Goal: Check status: Check status

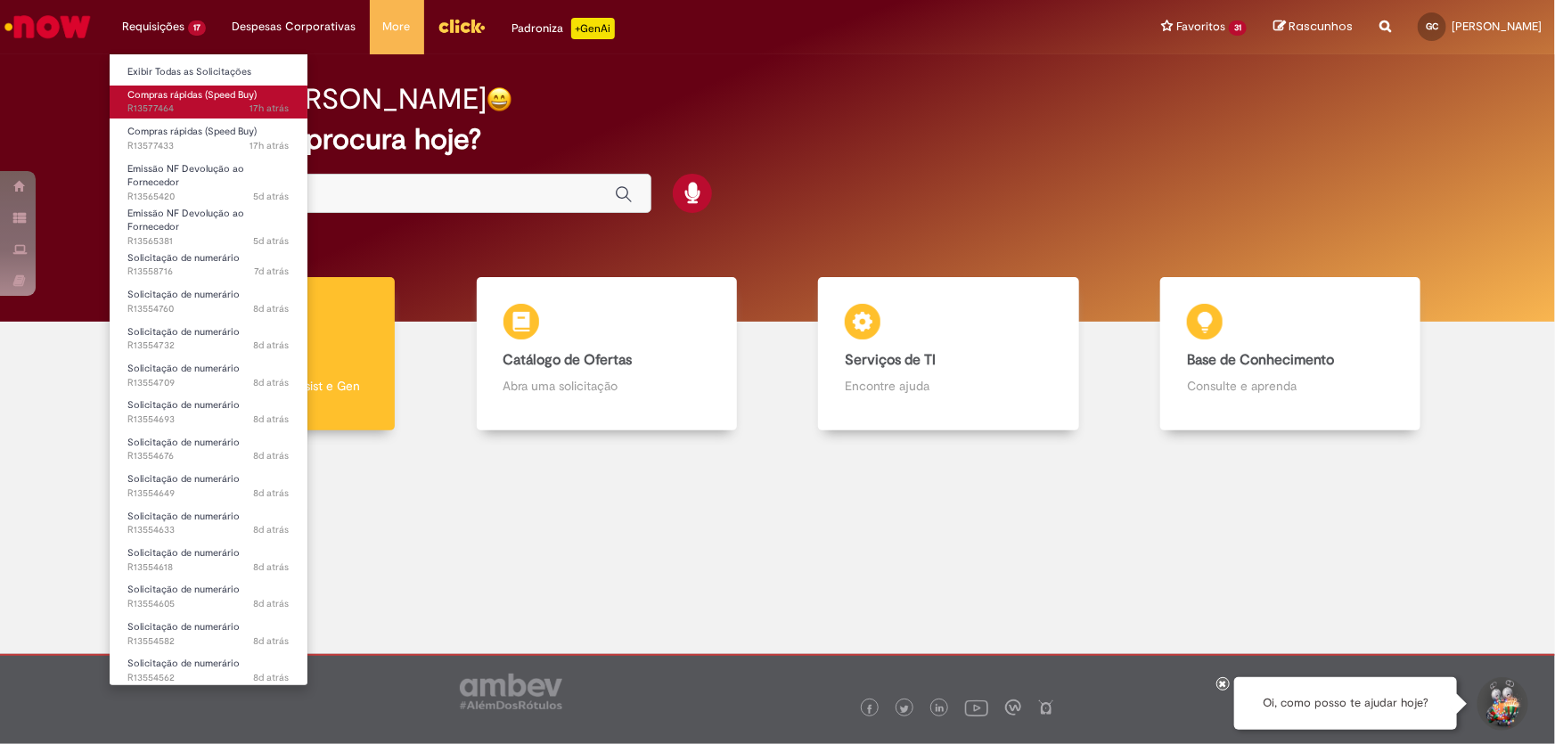
click at [168, 105] on span "17h atrás 17 horas atrás R13577464" at bounding box center [208, 109] width 162 height 14
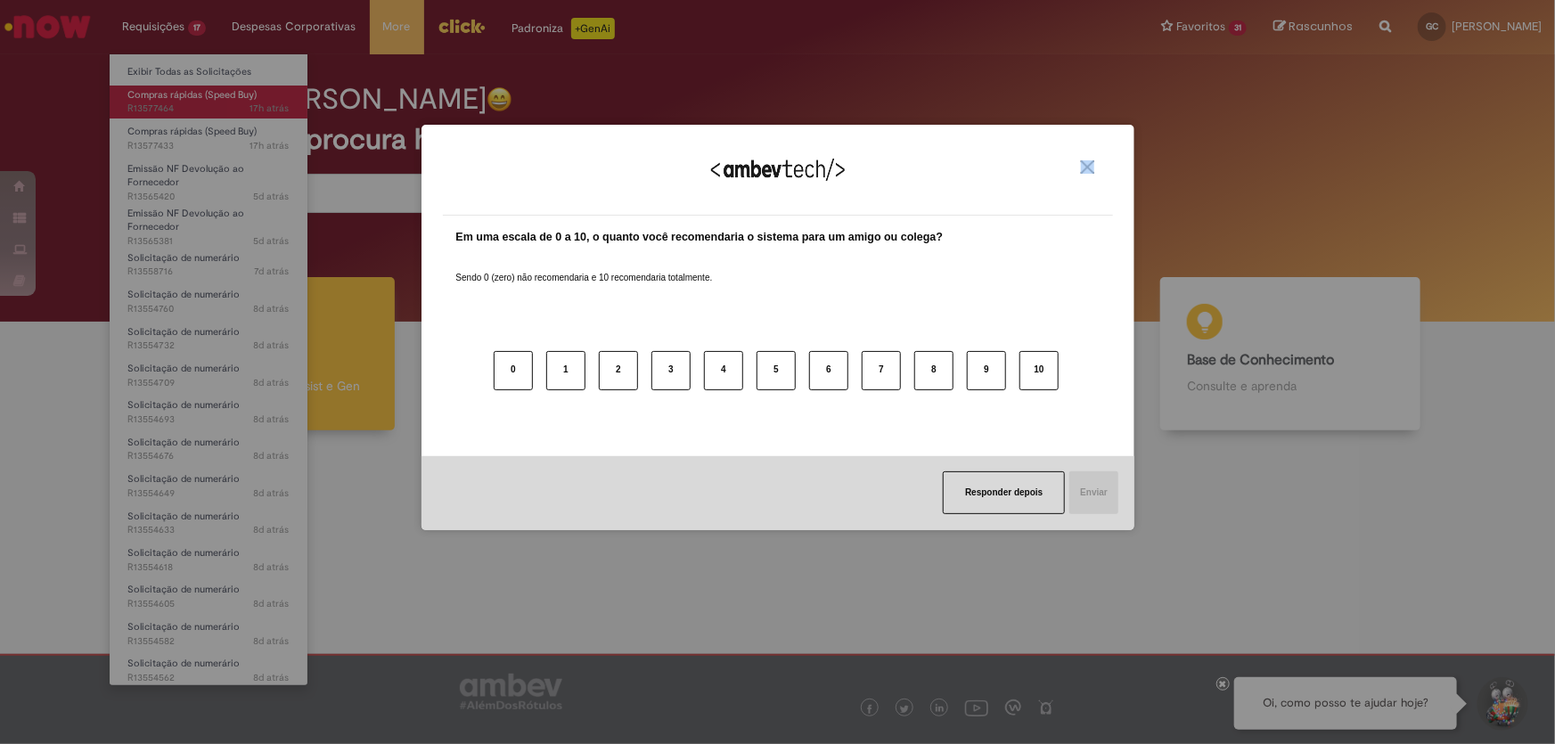
click at [168, 105] on div "Agradecemos seu feedback! Em uma escala de 0 a 10, o quanto você recomendaria o…" at bounding box center [777, 372] width 1555 height 744
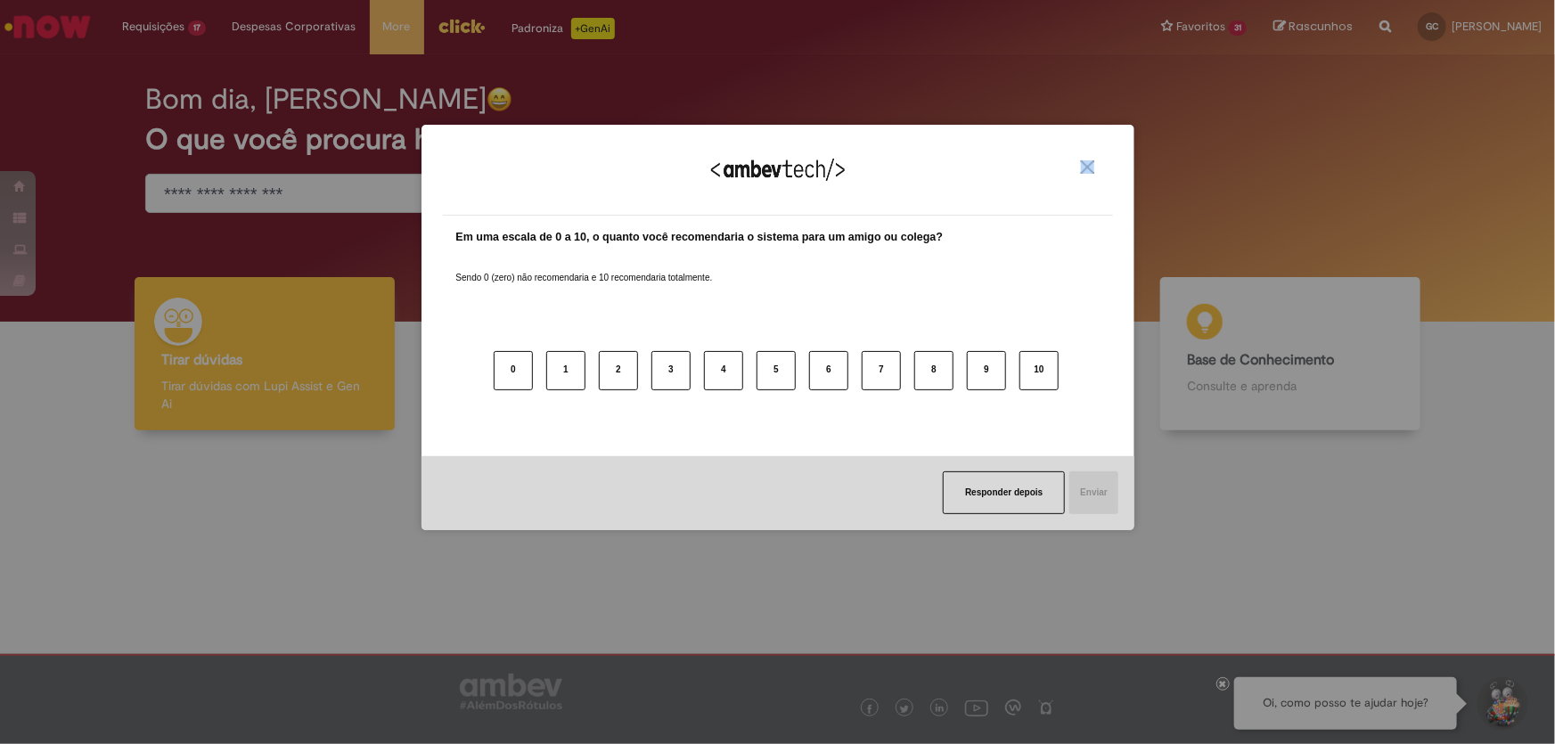
click at [1087, 161] on img "Close" at bounding box center [1087, 166] width 13 height 13
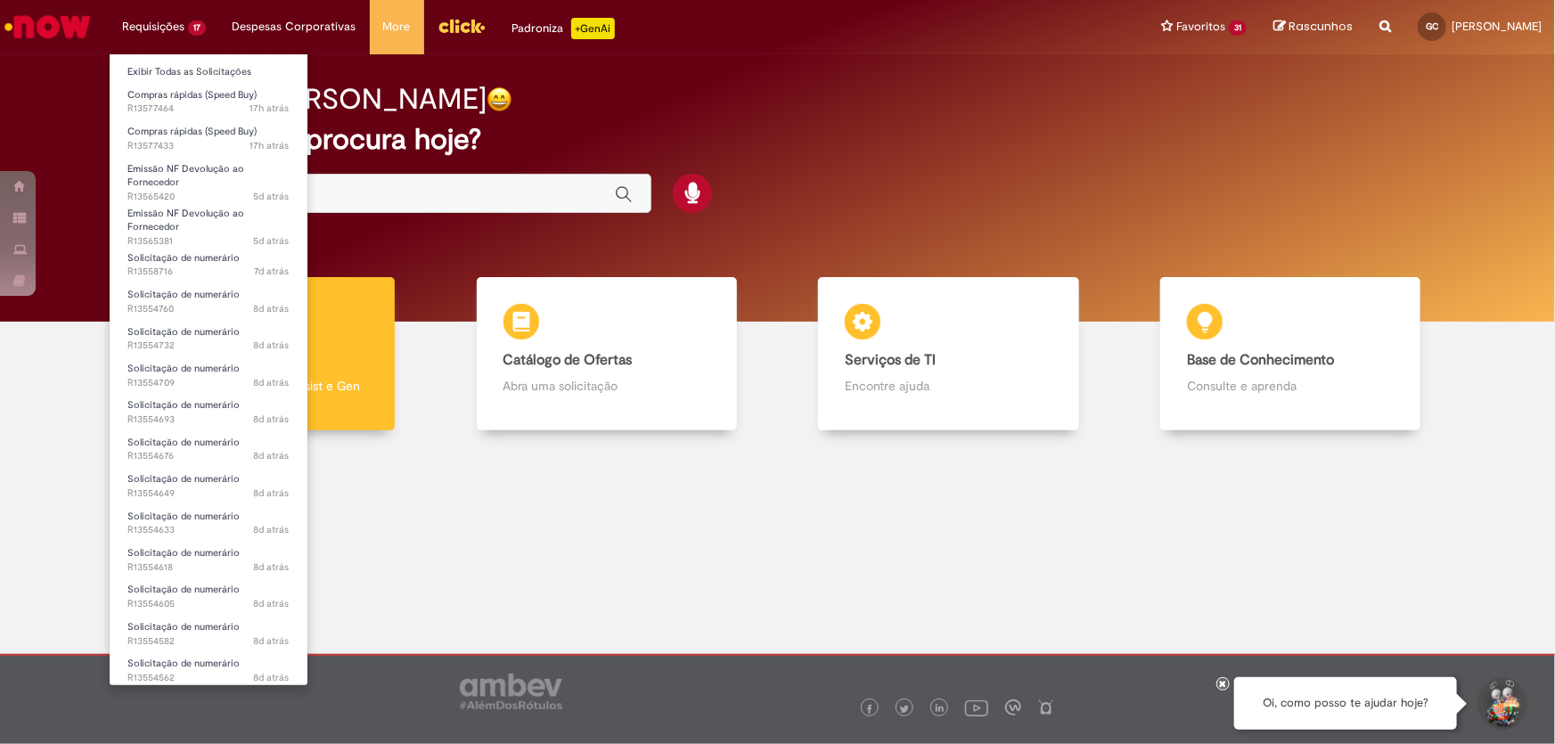
click at [187, 27] on li "Requisições 17 Exibir Todas as Solicitações Compras rápidas (Speed Buy) 17h atr…" at bounding box center [164, 26] width 110 height 53
click at [188, 84] on li "Compras rápidas (Speed Buy) 17h atrás 17 horas atrás R13577464" at bounding box center [209, 100] width 198 height 37
click at [177, 105] on span "17h atrás 17 horas atrás R13577464" at bounding box center [208, 109] width 162 height 14
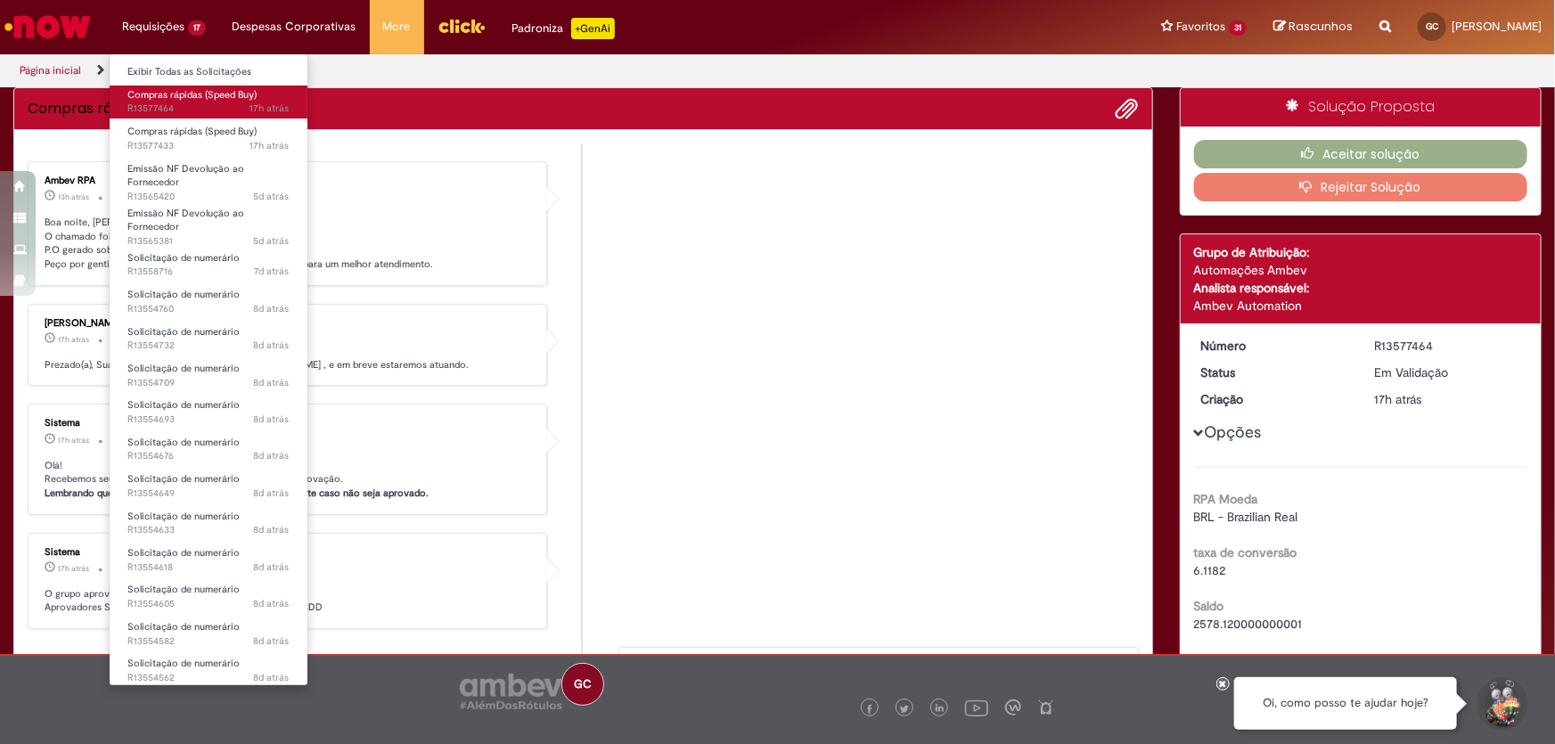
click at [177, 105] on span "17h atrás 17 horas atrás R13577464" at bounding box center [208, 109] width 162 height 14
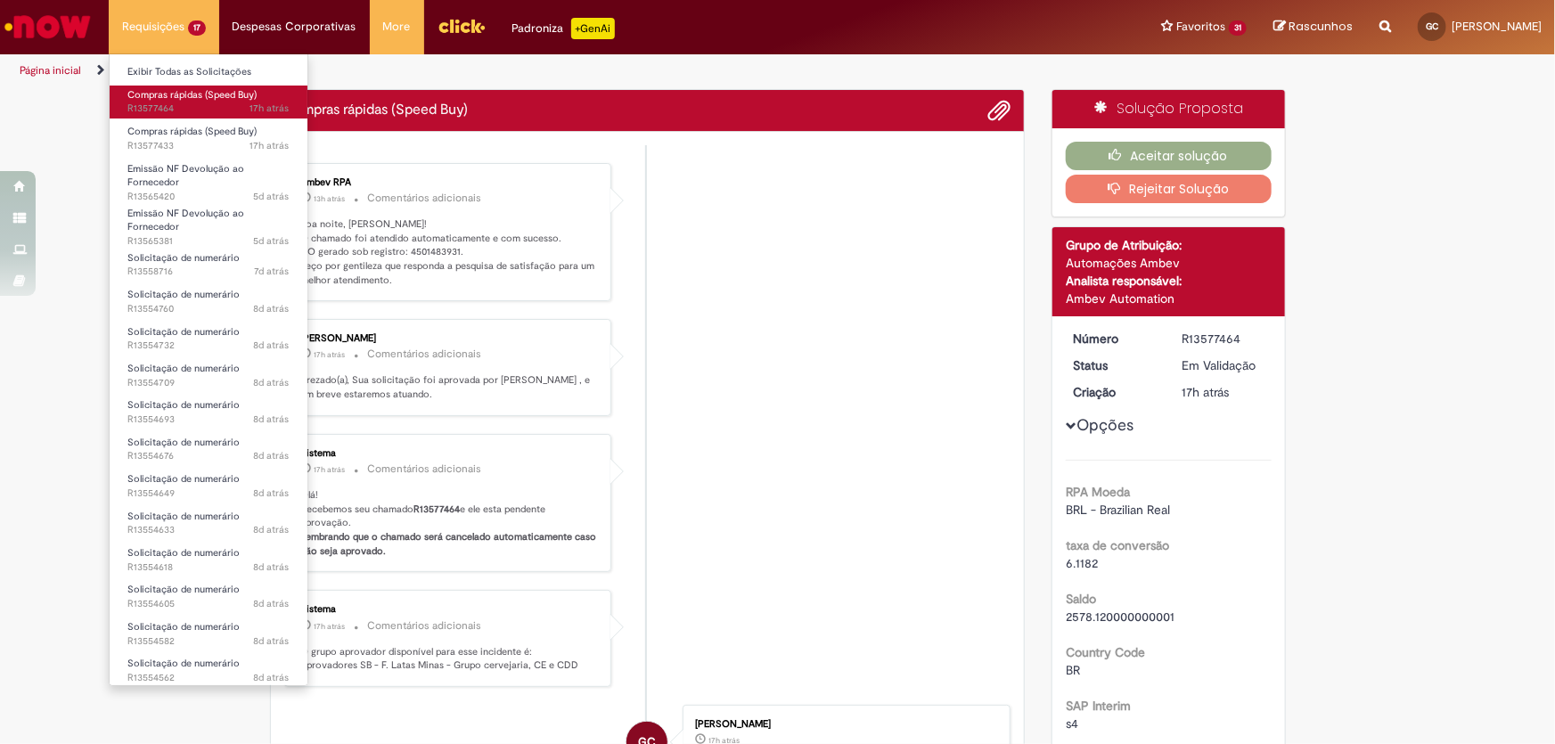
click at [177, 105] on span "17h atrás 17 horas atrás R13577464" at bounding box center [208, 109] width 162 height 14
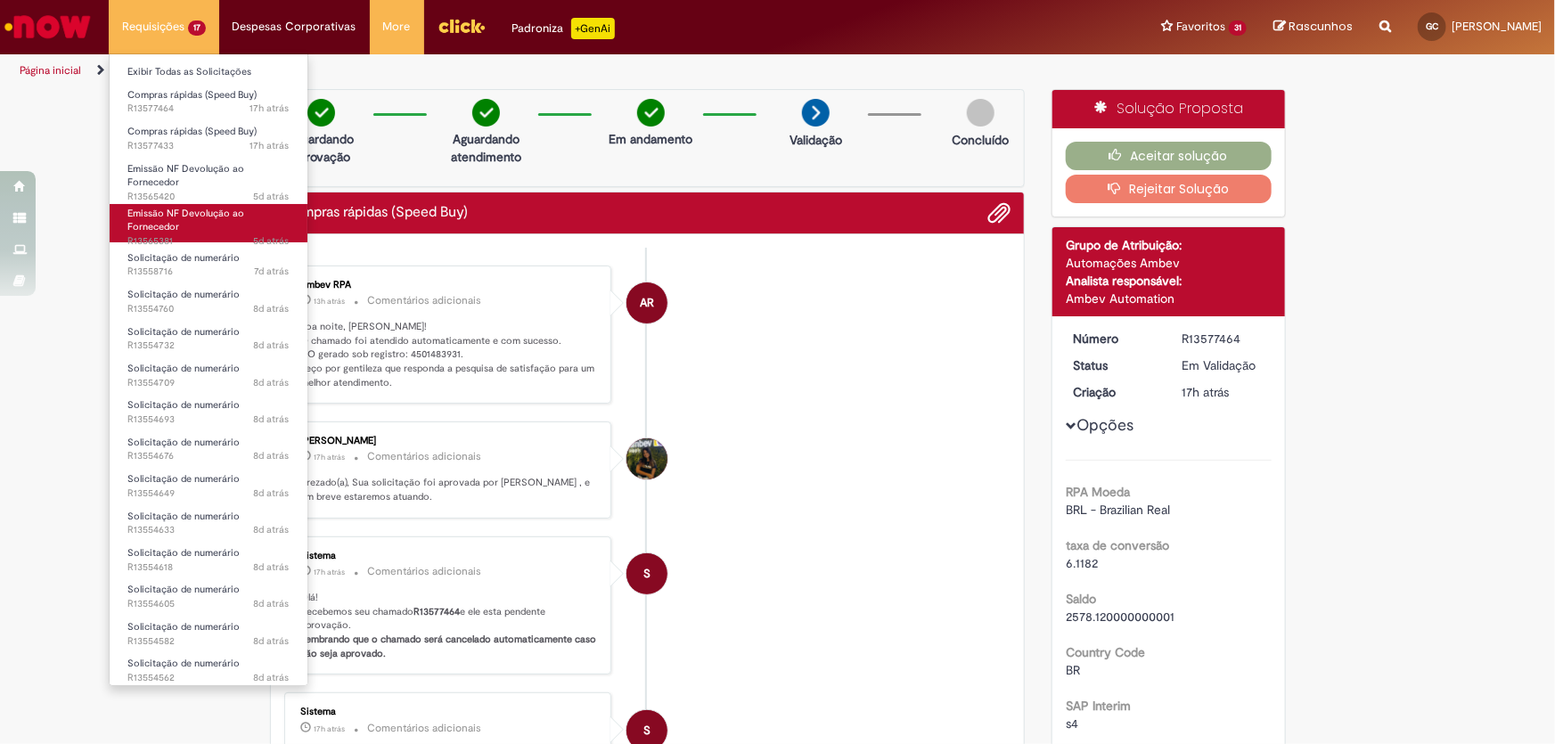
click at [175, 228] on span "Emissão NF Devolução ao Fornecedor" at bounding box center [185, 221] width 117 height 28
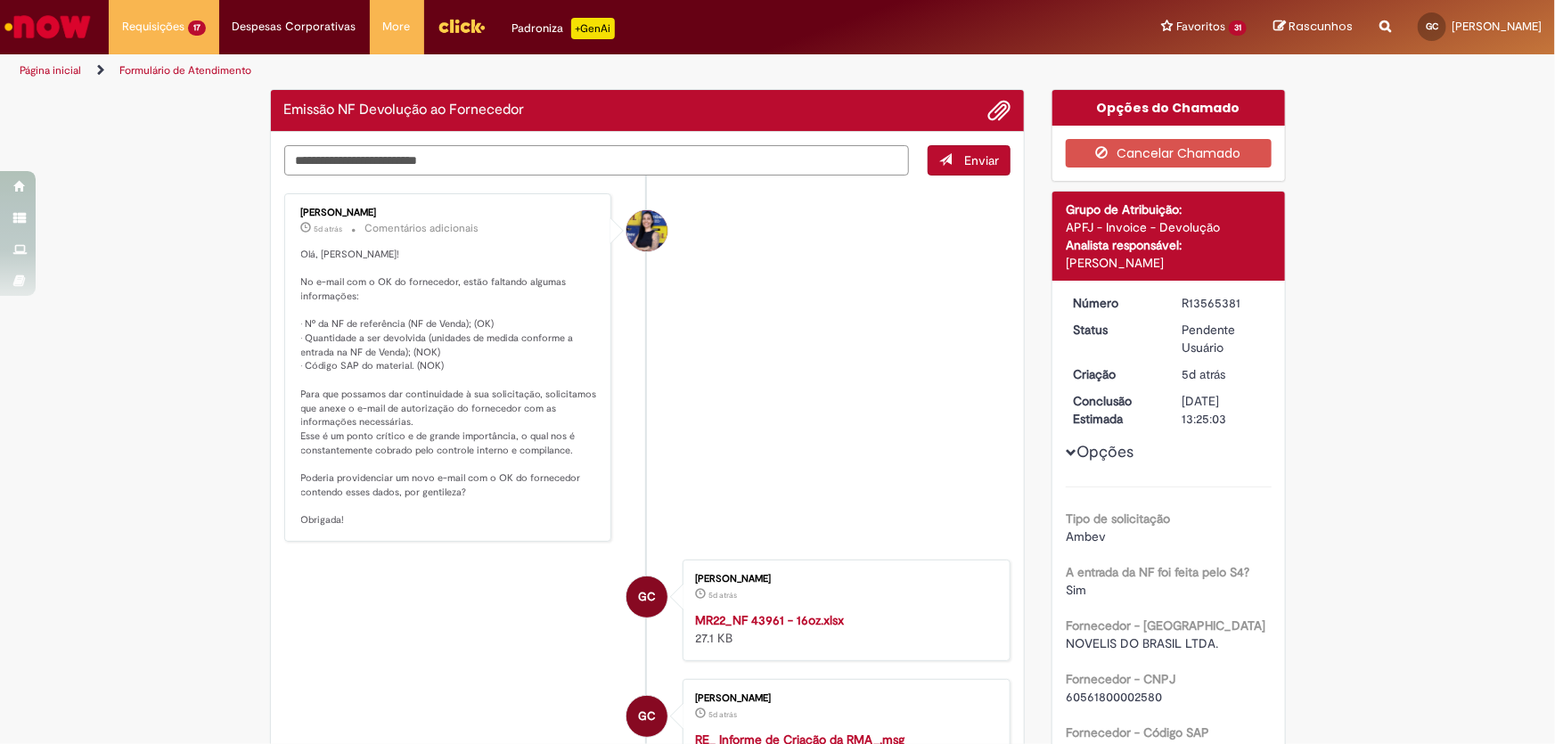
click at [379, 148] on textarea "Digite sua mensagem aqui..." at bounding box center [597, 160] width 626 height 30
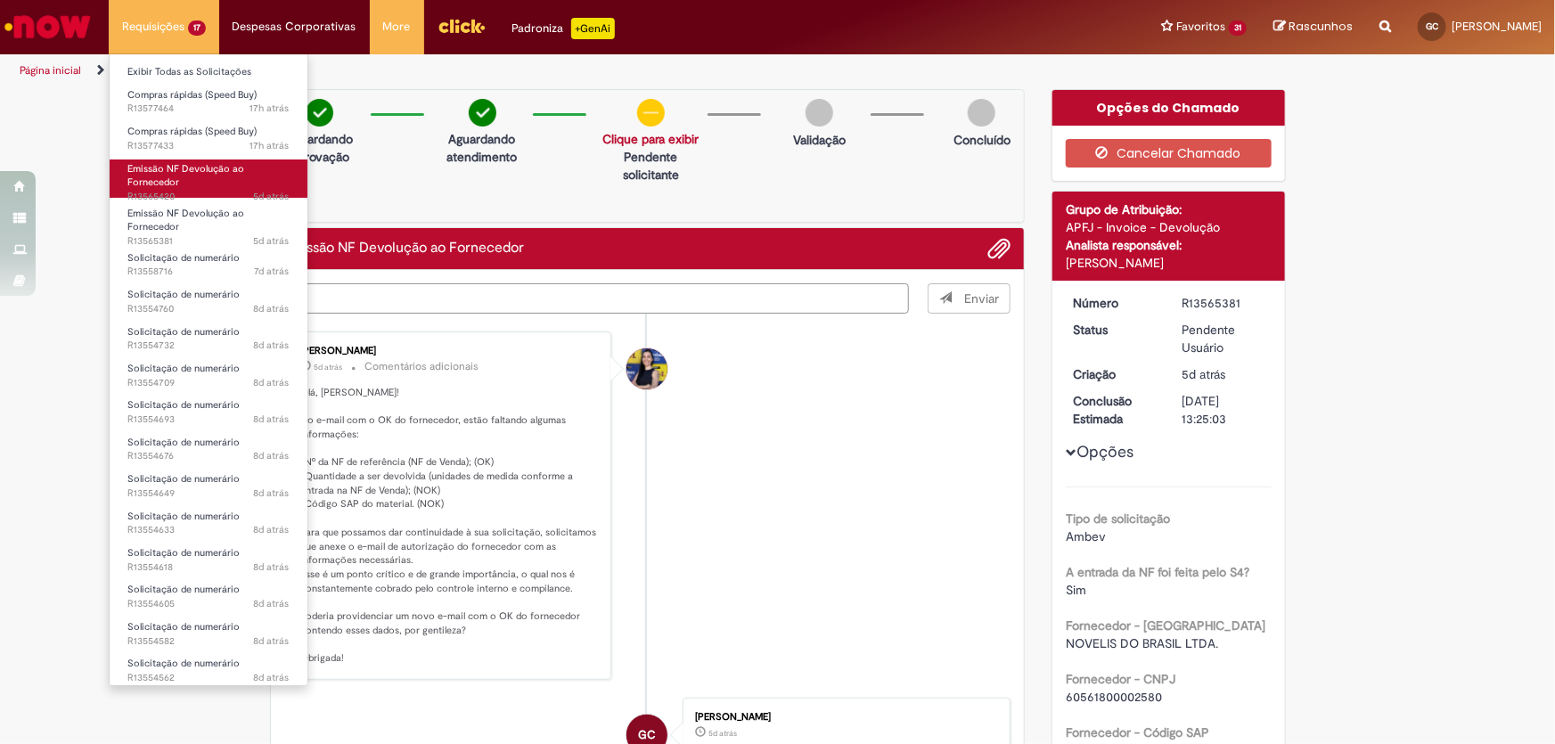
type textarea "*"
click at [204, 165] on span "Emissão NF Devolução ao Fornecedor" at bounding box center [185, 176] width 117 height 28
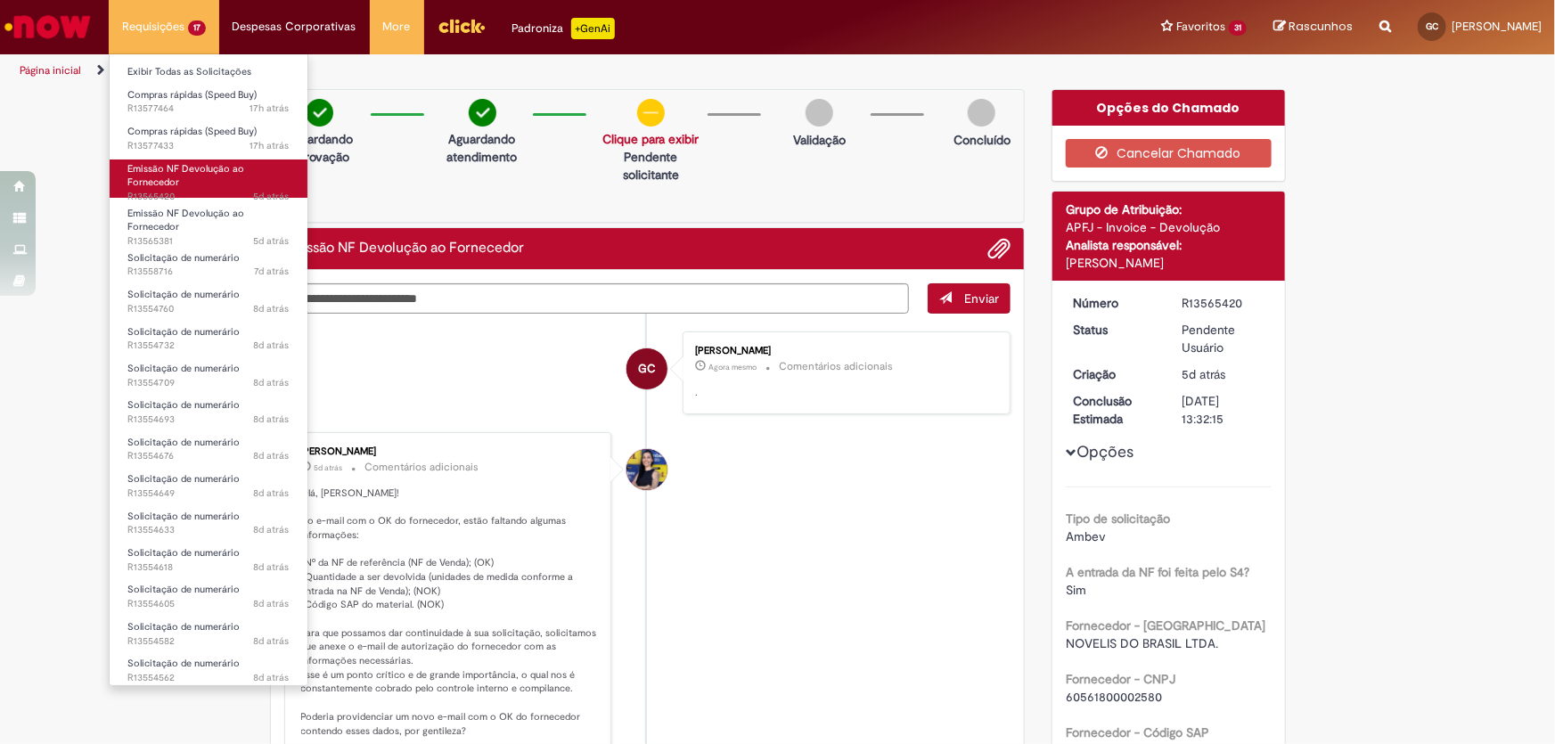
click at [204, 165] on span "Emissão NF Devolução ao Fornecedor" at bounding box center [185, 176] width 117 height 28
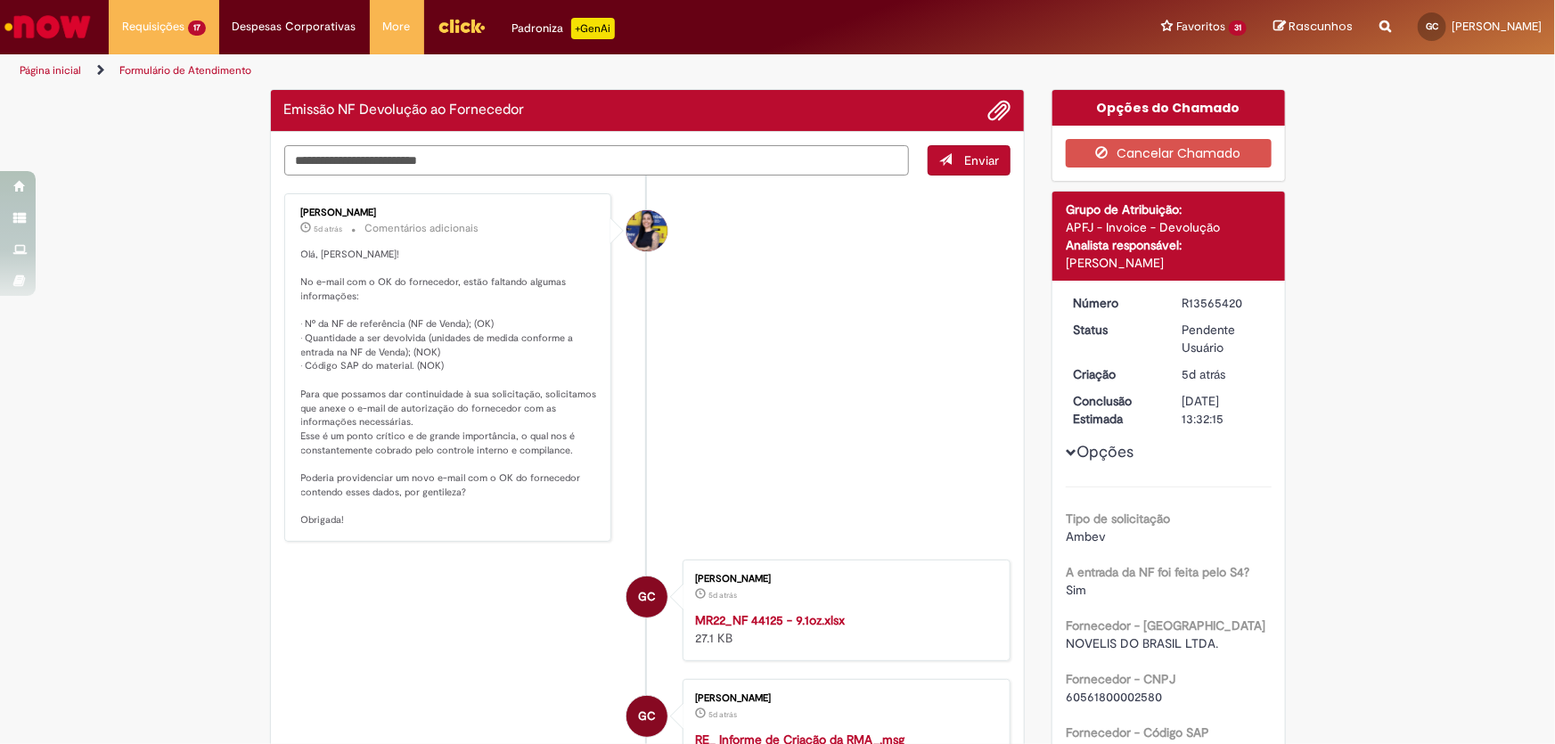
click at [434, 158] on textarea "Digite sua mensagem aqui..." at bounding box center [597, 160] width 626 height 30
type textarea "*"
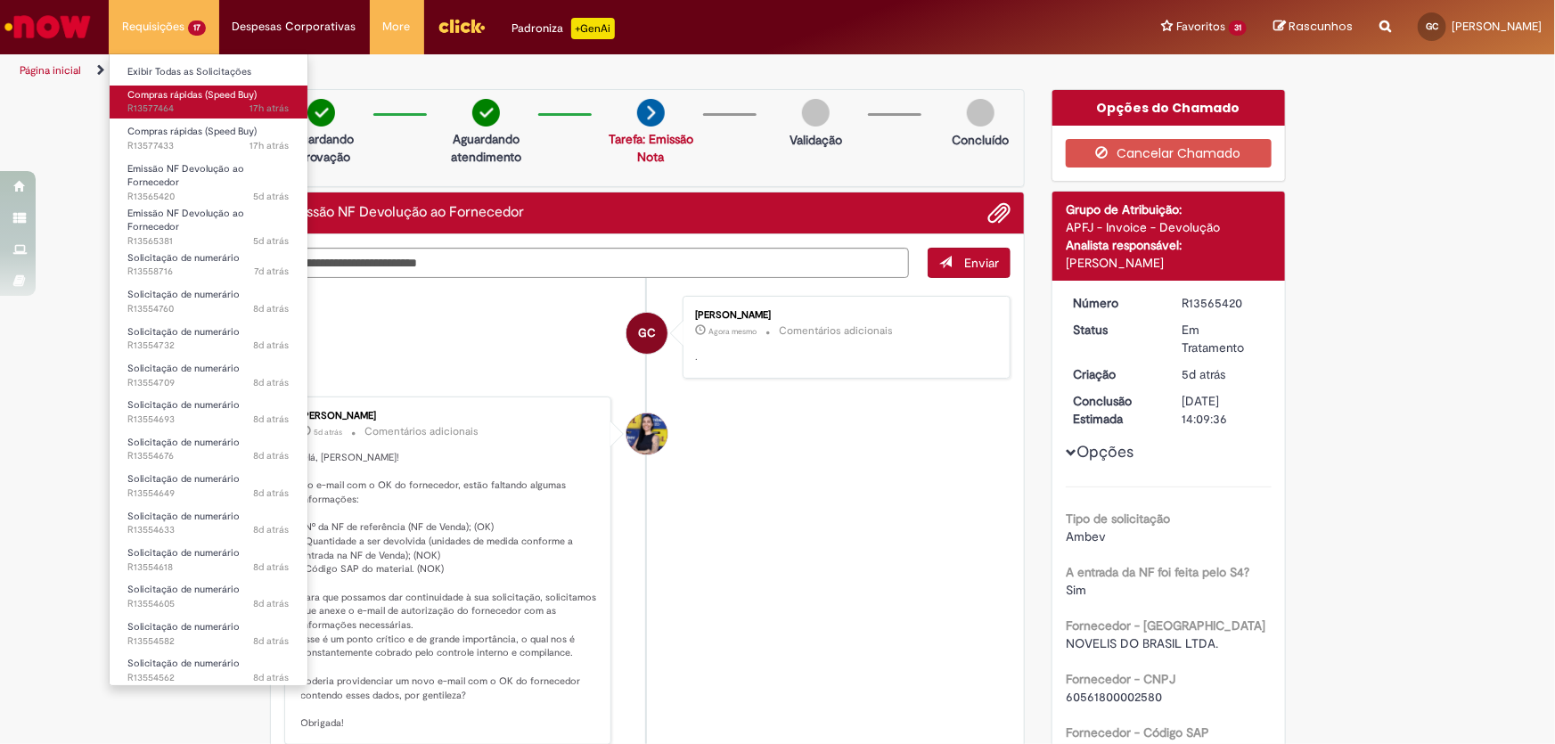
click at [169, 105] on span "17h atrás 17 horas atrás R13577464" at bounding box center [208, 109] width 162 height 14
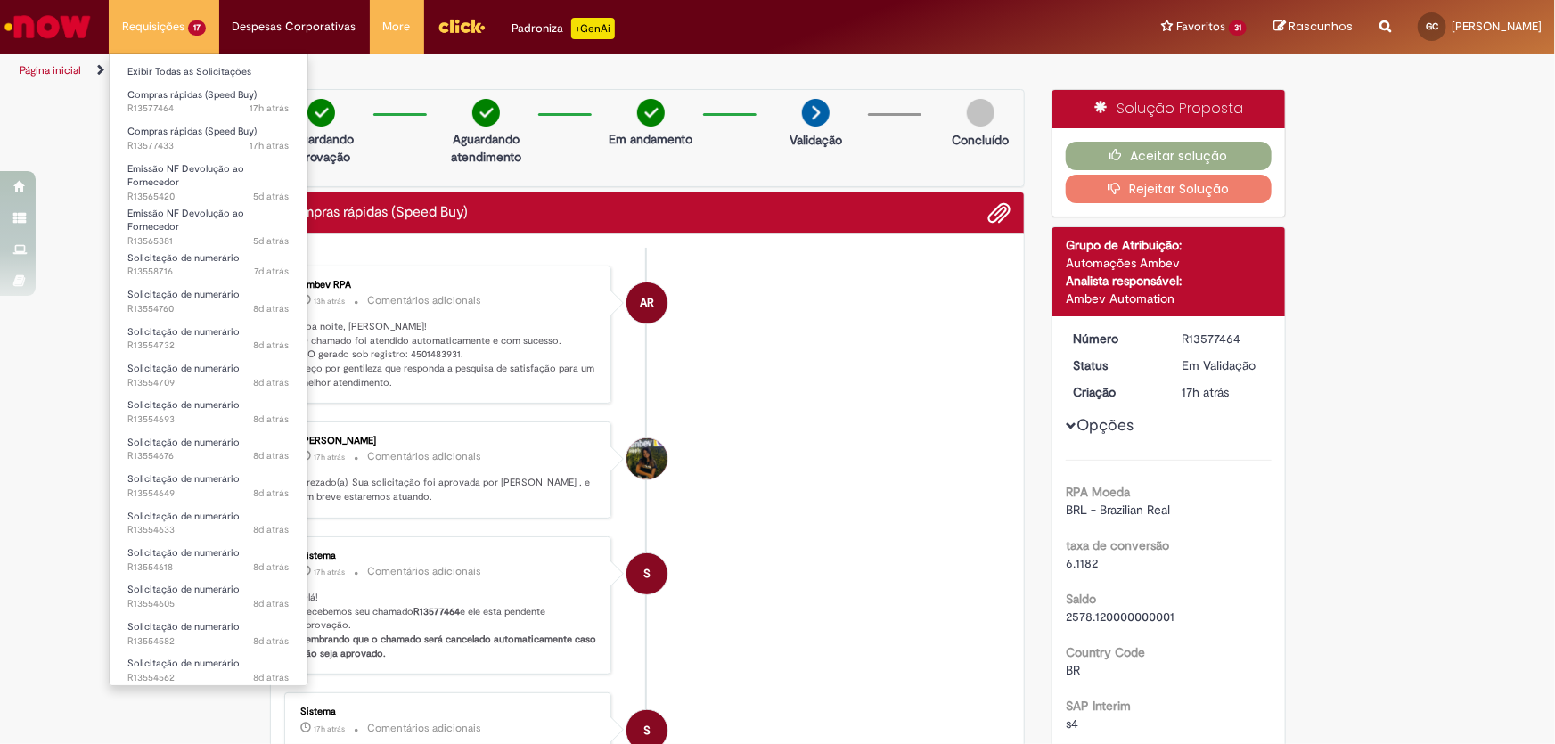
click at [196, 36] on li "Requisições 17 Exibir Todas as Solicitações Compras rápidas (Speed Buy) 17h atr…" at bounding box center [164, 26] width 110 height 53
click at [163, 102] on span "17h atrás 17 horas atrás R13577464" at bounding box center [208, 109] width 162 height 14
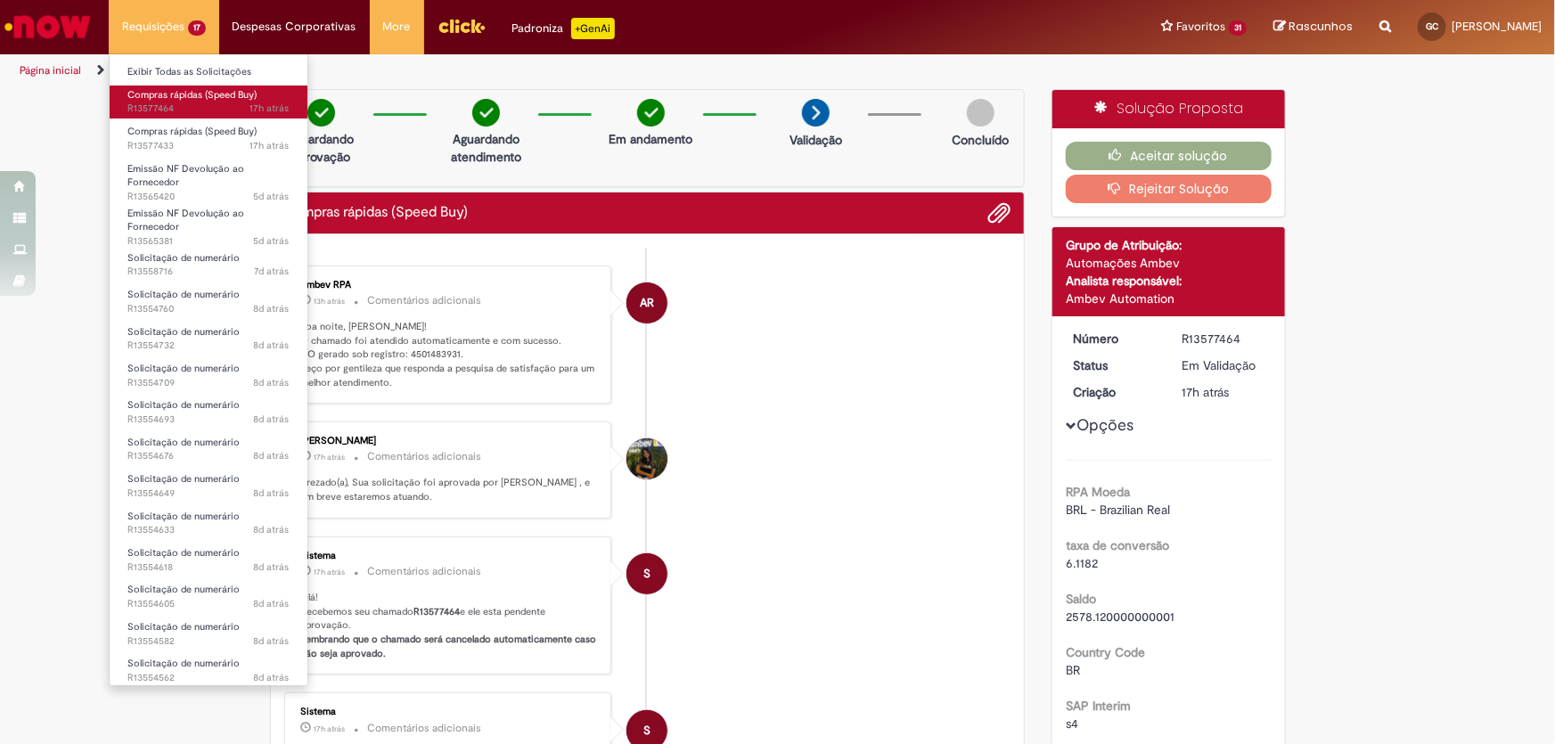
click at [163, 102] on span "17h atrás 17 horas atrás R13577464" at bounding box center [208, 109] width 162 height 14
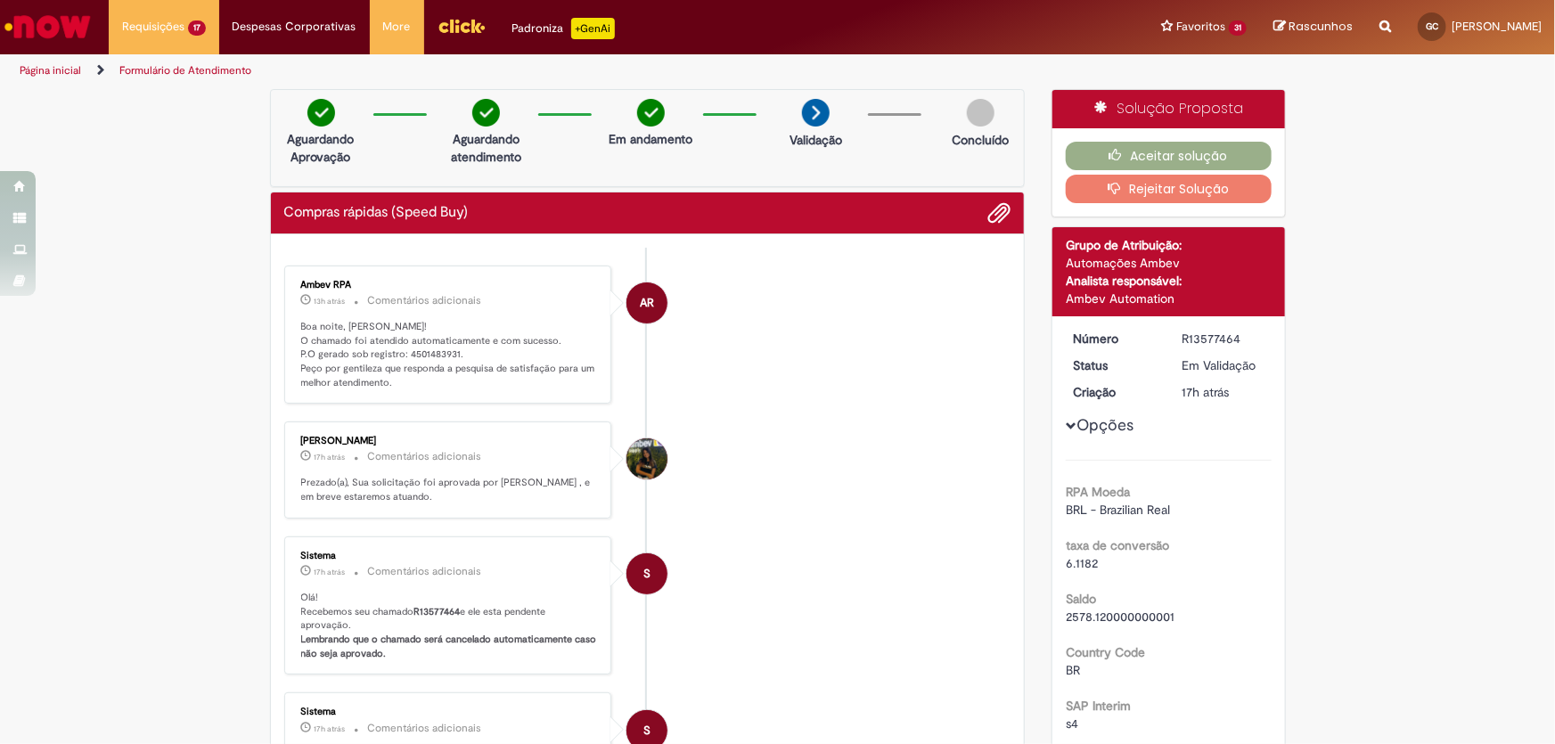
scroll to position [80, 0]
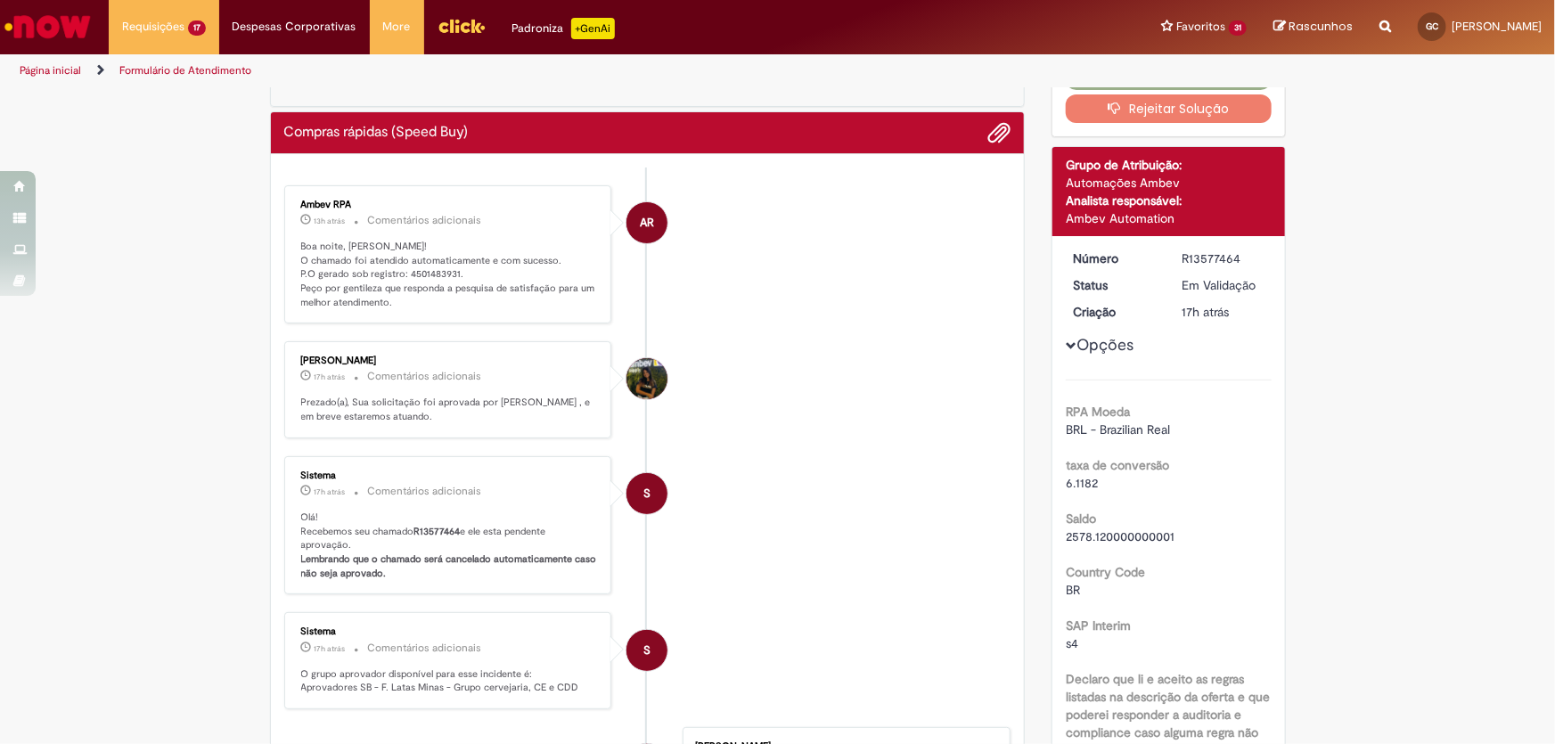
click at [411, 271] on p "Boa noite, [PERSON_NAME]! O chamado foi atendido automaticamente e com sucesso.…" at bounding box center [449, 275] width 297 height 70
copy p "4501483931"
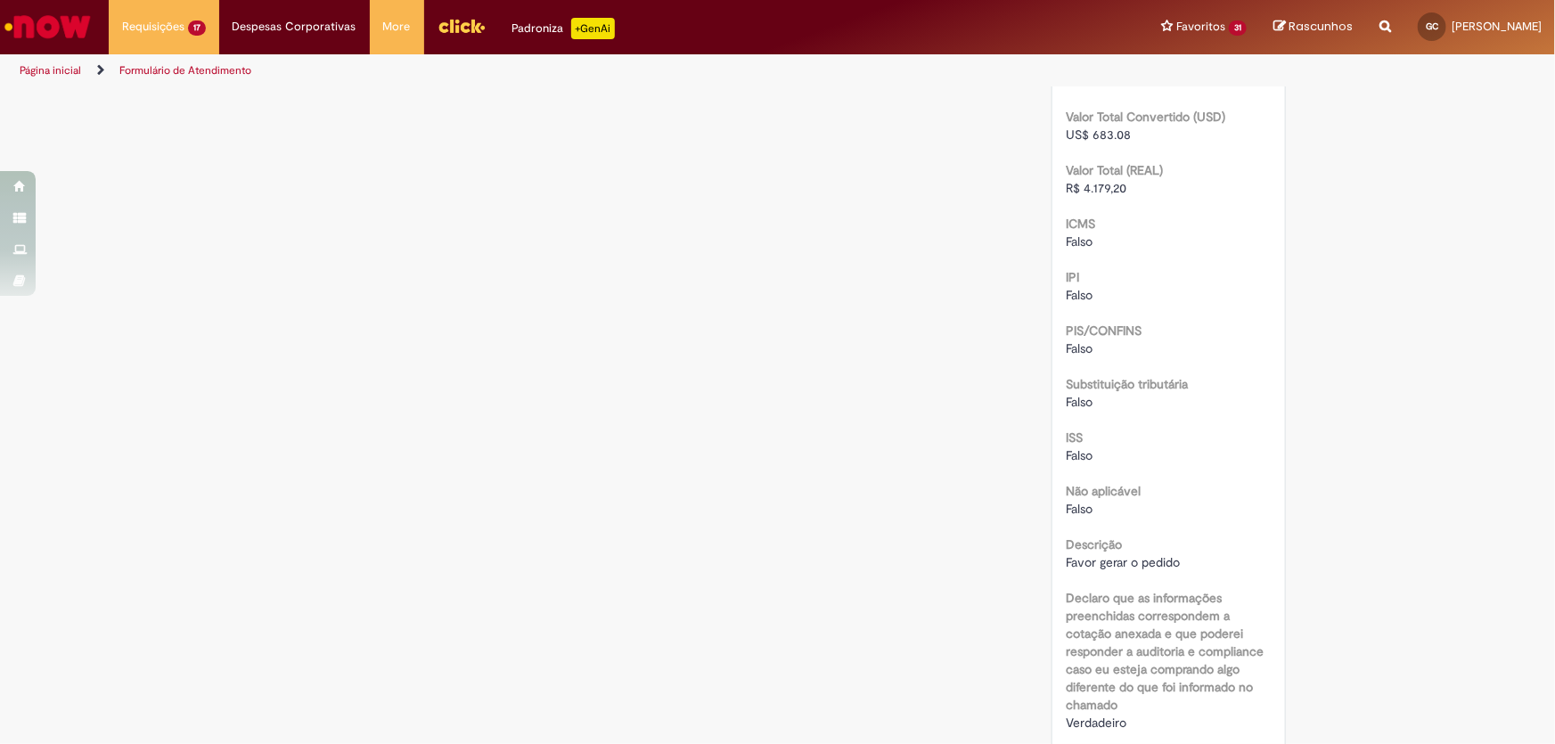
scroll to position [2123, 0]
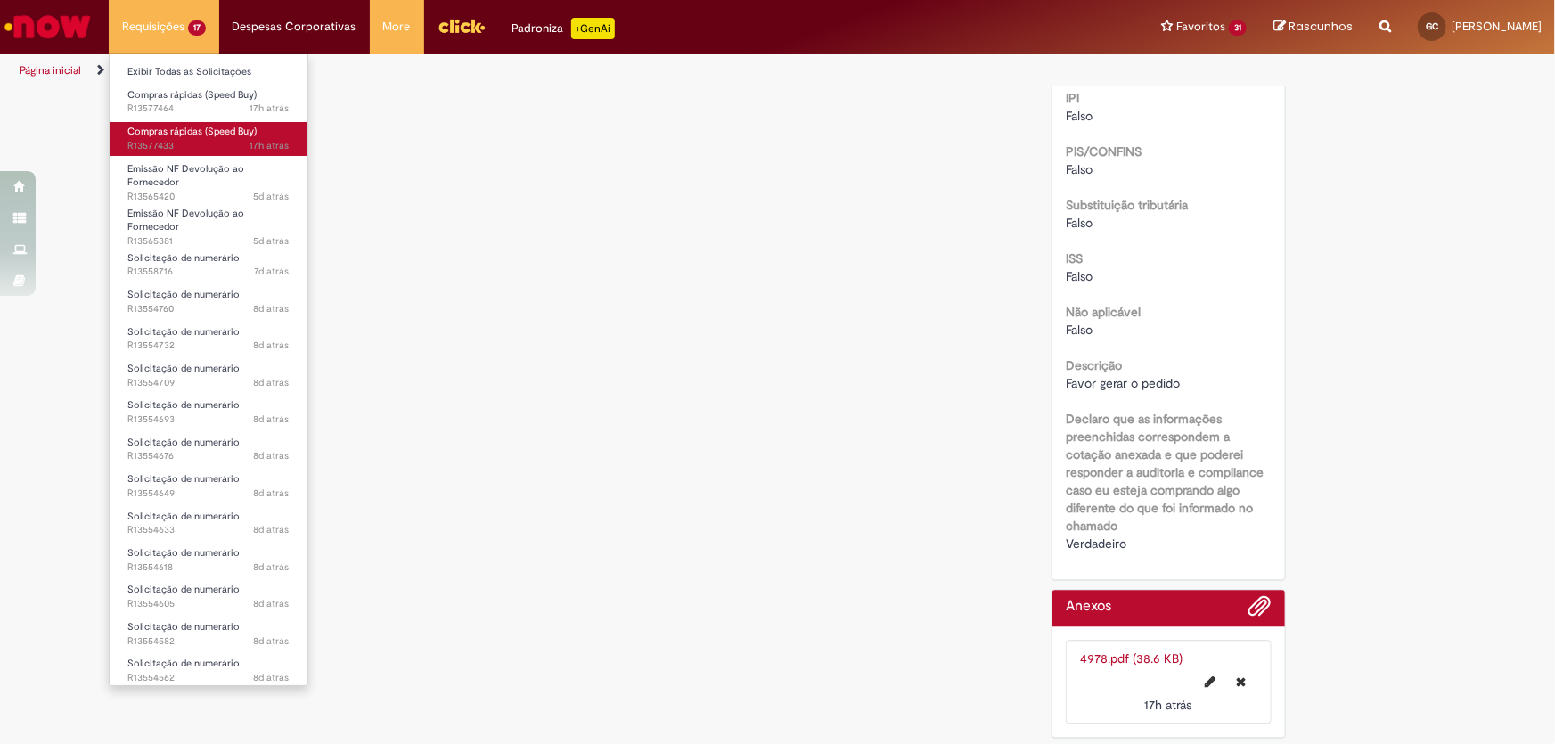
click at [174, 132] on span "Compras rápidas (Speed Buy)" at bounding box center [191, 131] width 129 height 13
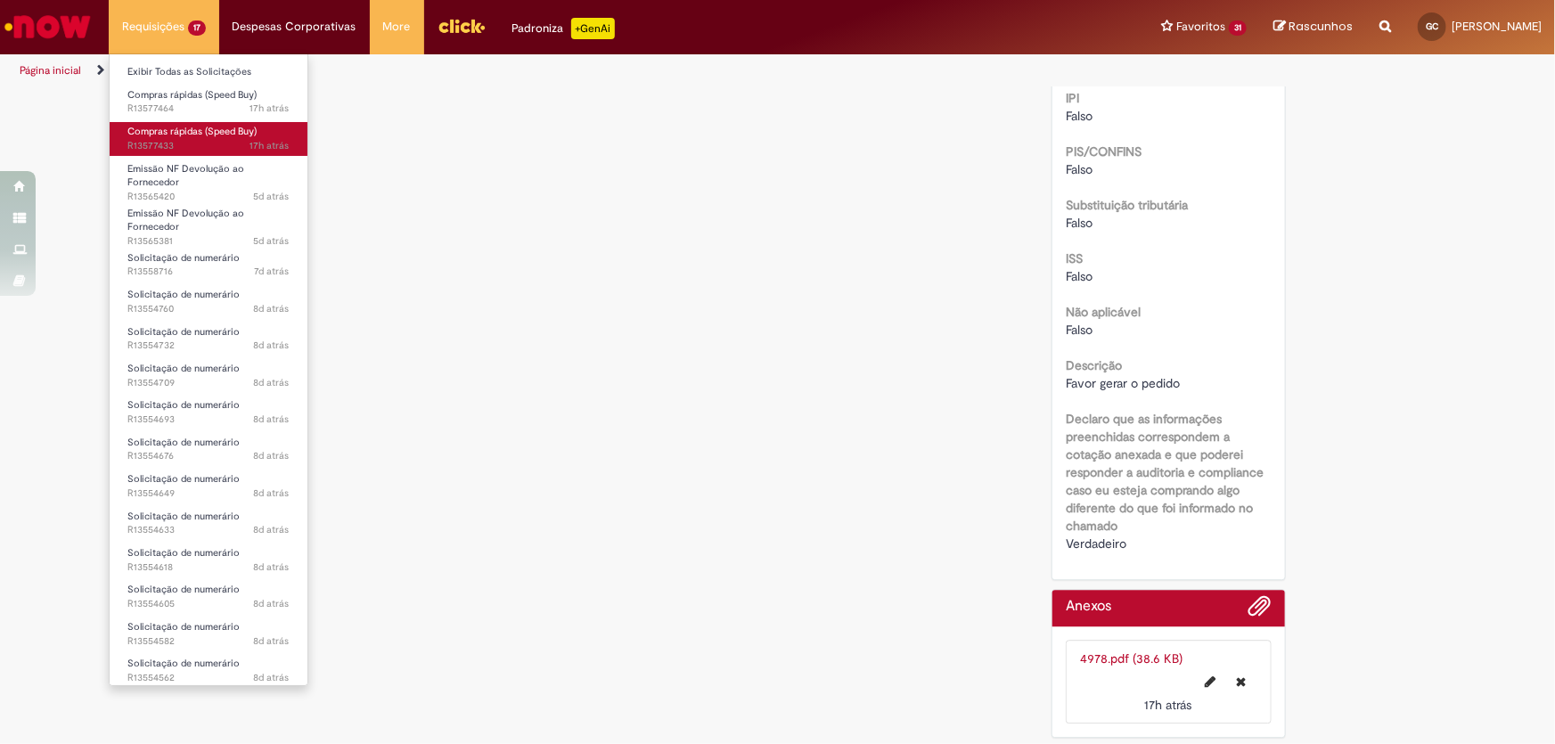
click at [174, 132] on span "Compras rápidas (Speed Buy)" at bounding box center [191, 131] width 129 height 13
click at [150, 143] on span "17h atrás 17 horas atrás R13577433" at bounding box center [208, 146] width 162 height 14
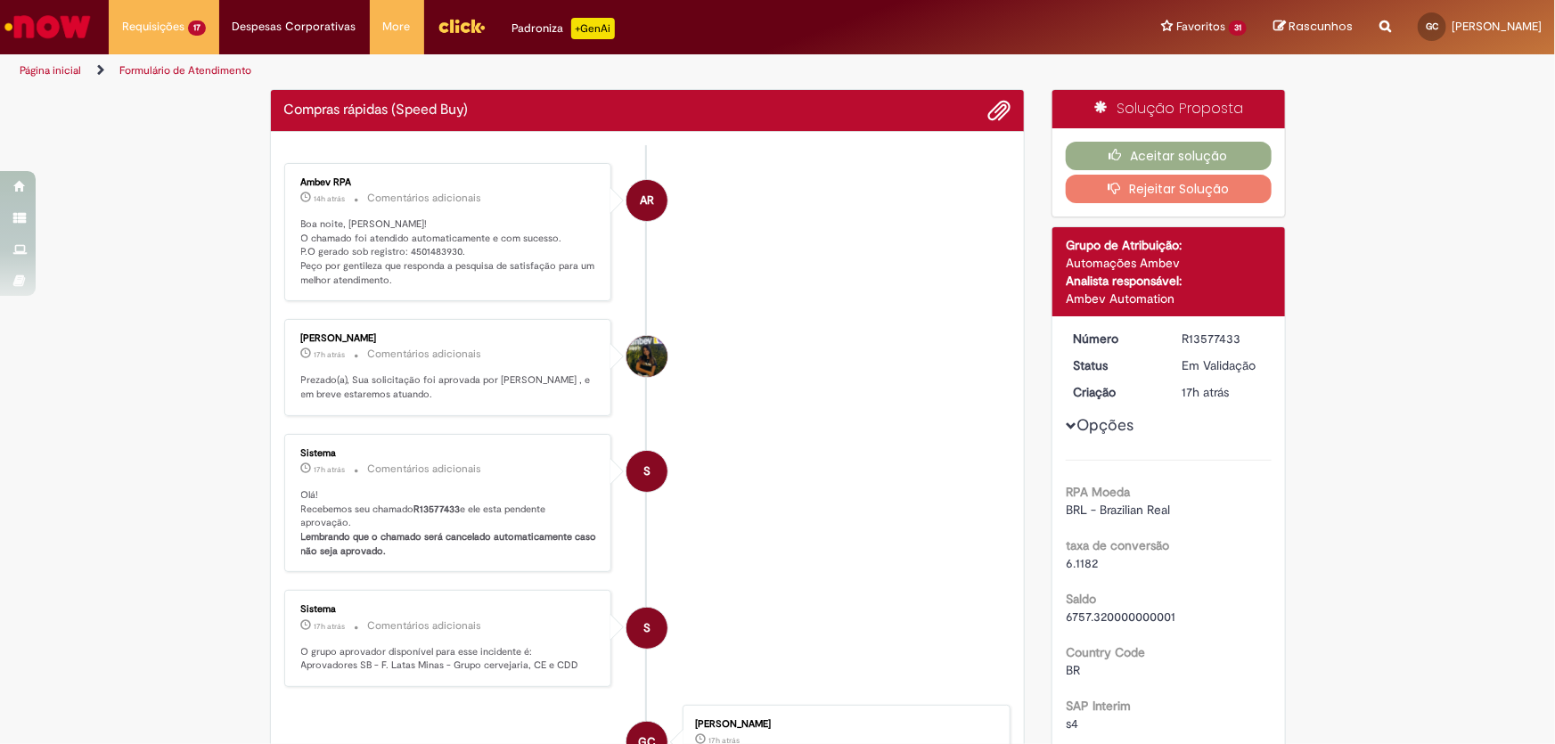
click at [409, 243] on p "Boa noite, [PERSON_NAME]! O chamado foi atendido automaticamente e com sucesso.…" at bounding box center [449, 252] width 297 height 70
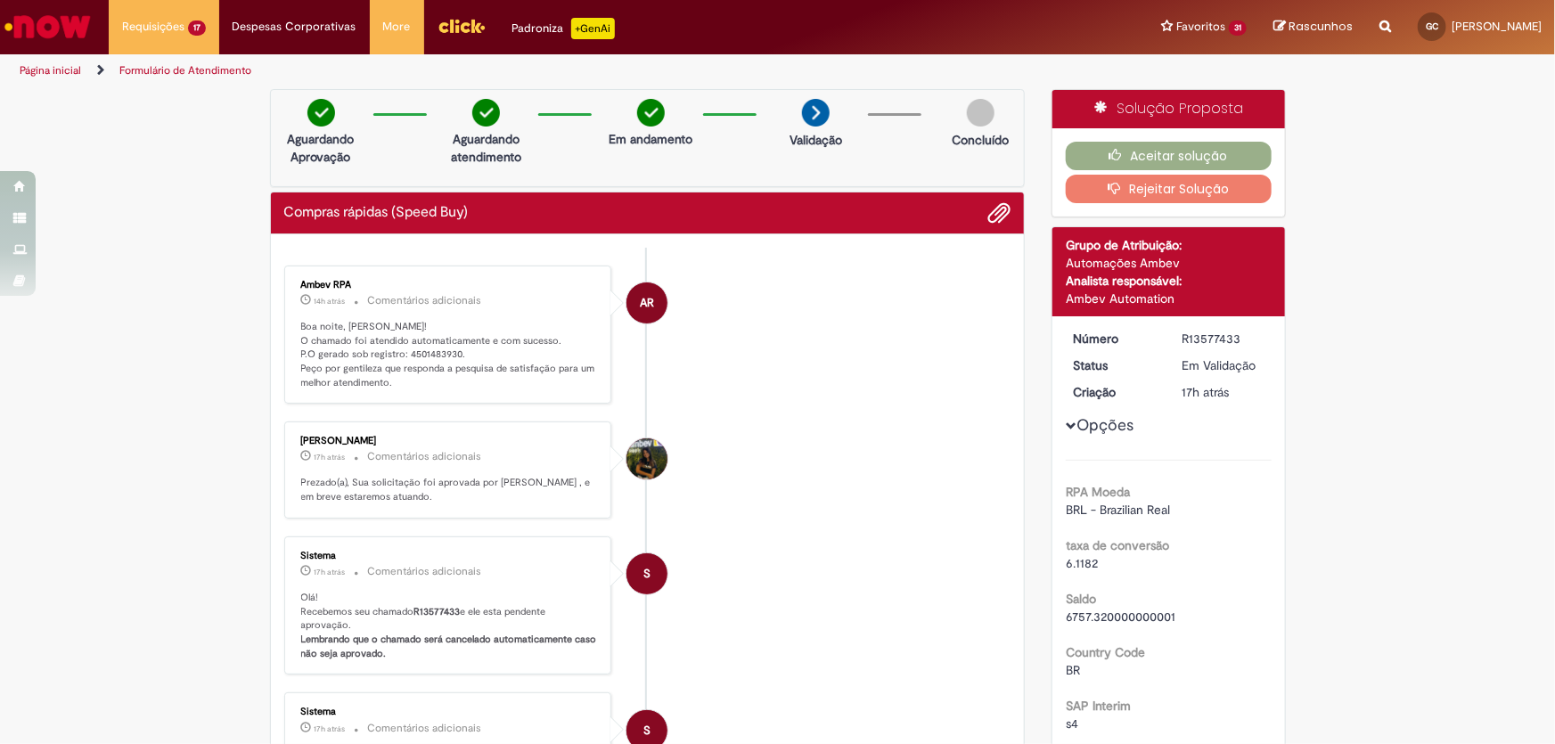
click at [418, 248] on ul "AR Ambev RPA 14h atrás 14 horas atrás Comentários adicionais Boa noite, [PERSON…" at bounding box center [647, 666] width 727 height 836
click at [422, 357] on p "Boa noite, [PERSON_NAME]! O chamado foi atendido automaticamente e com sucesso.…" at bounding box center [449, 355] width 297 height 70
copy p "4501483930"
